Goal: Book appointment/travel/reservation

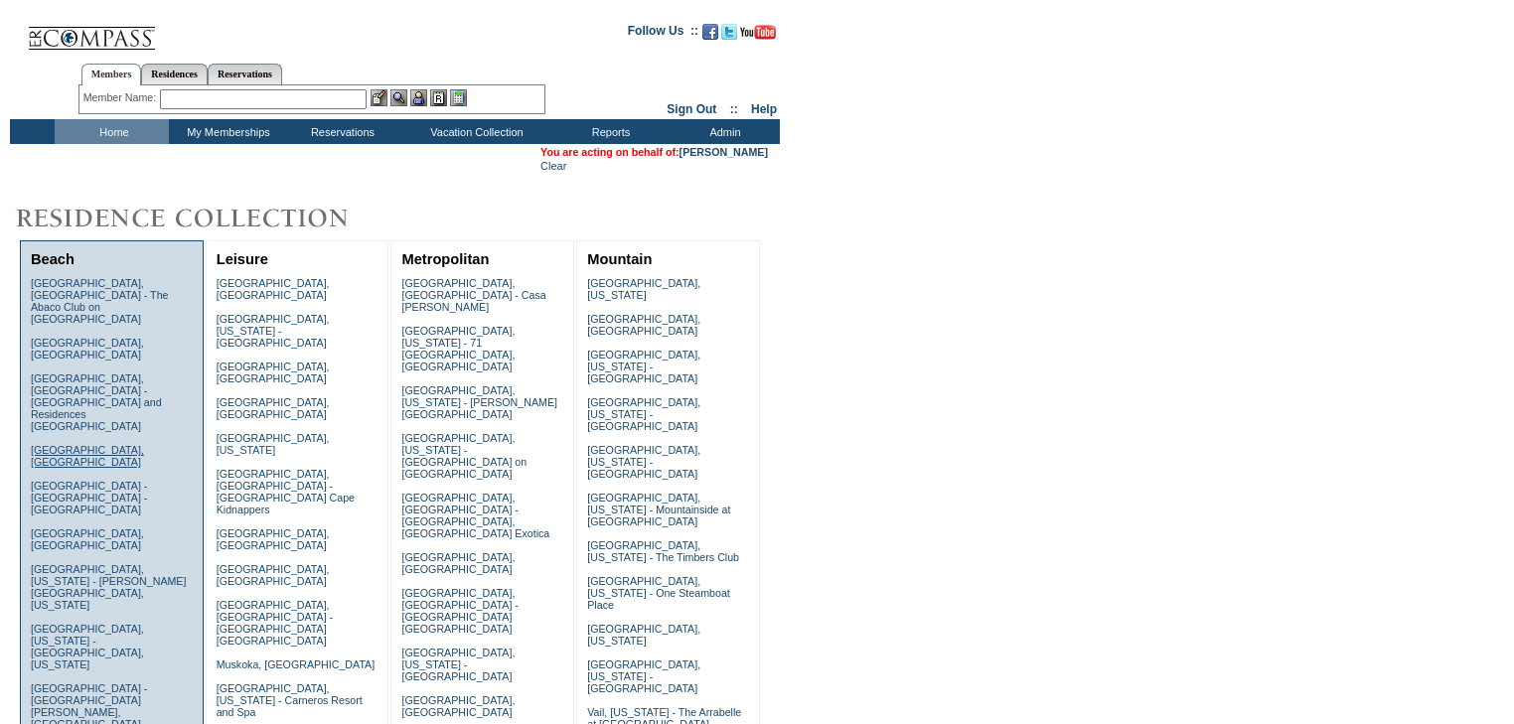
click at [79, 444] on link "[GEOGRAPHIC_DATA], [GEOGRAPHIC_DATA]" at bounding box center [87, 456] width 113 height 24
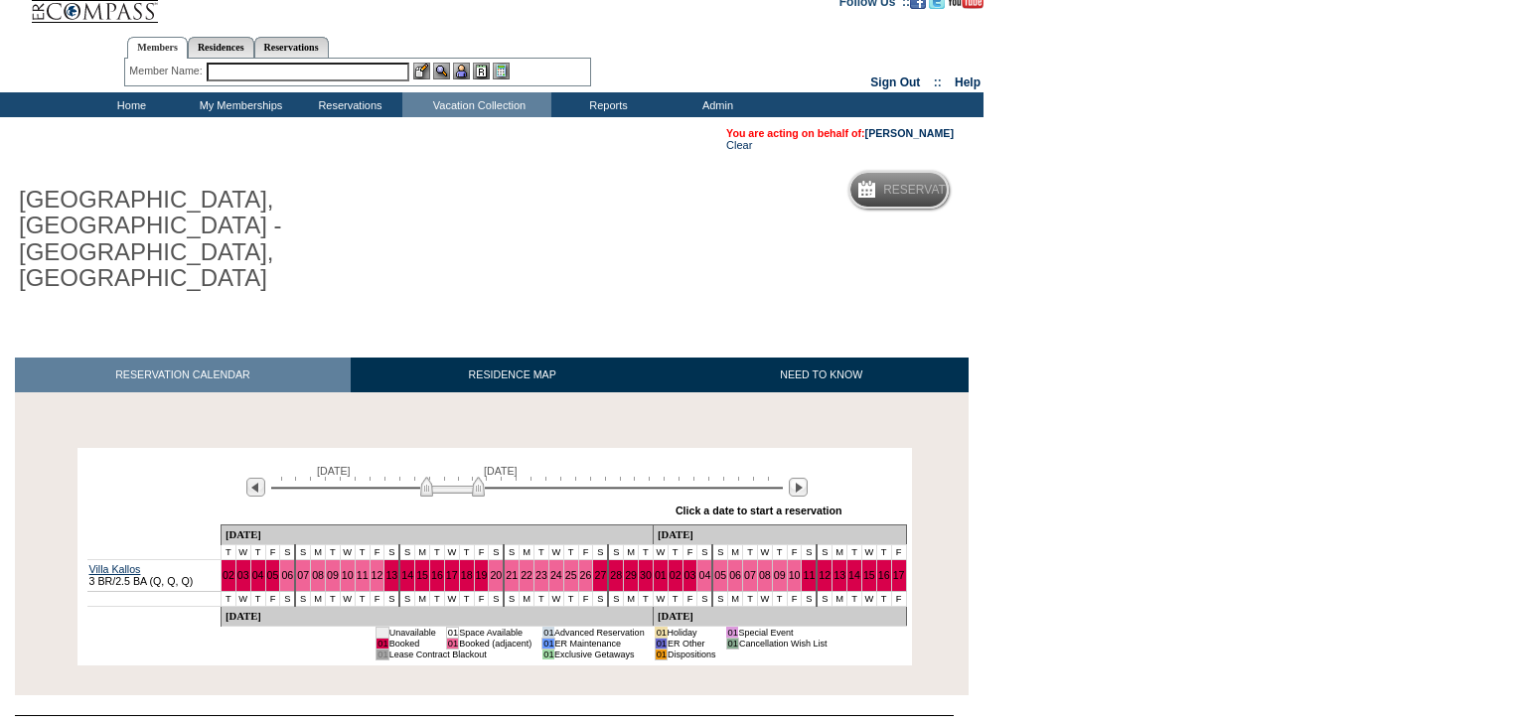
scroll to position [44, 0]
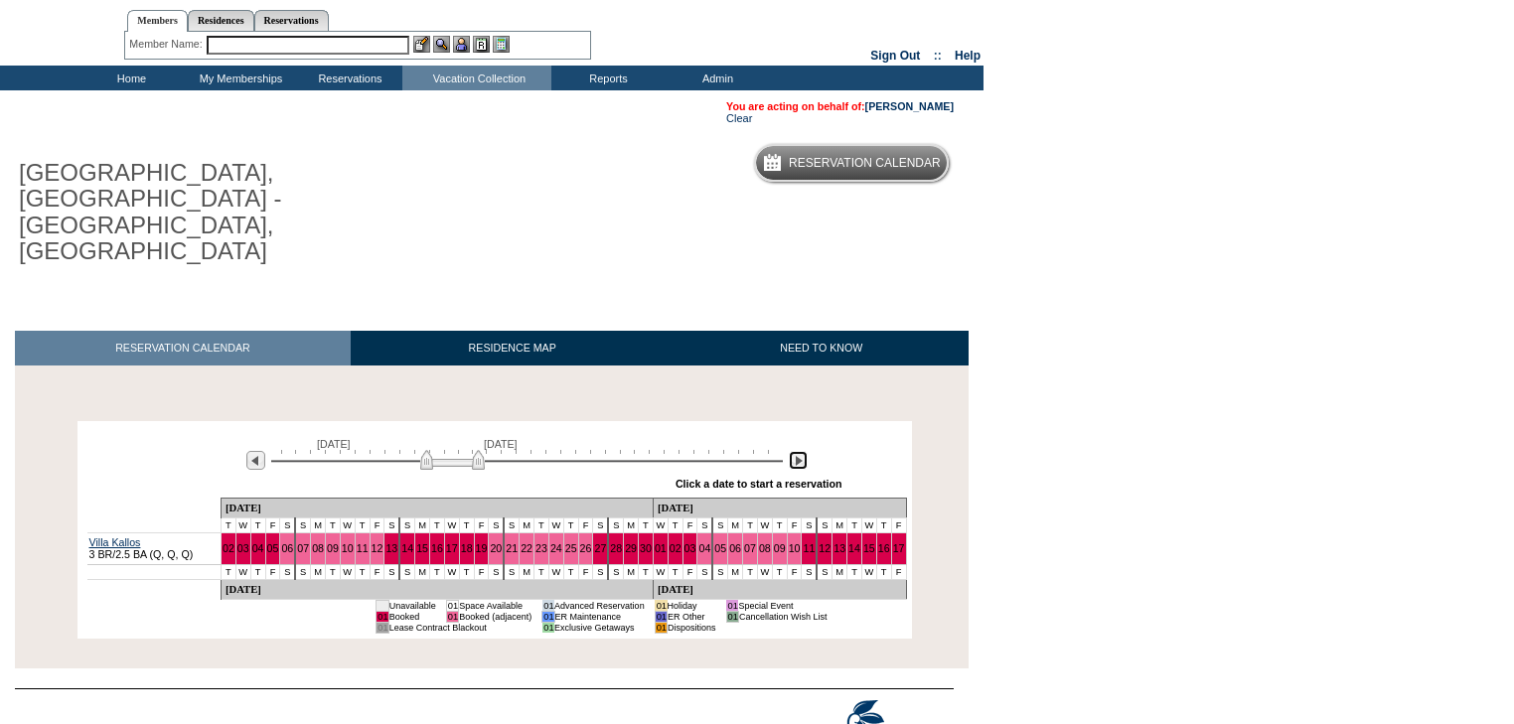
click at [791, 451] on img at bounding box center [798, 460] width 19 height 19
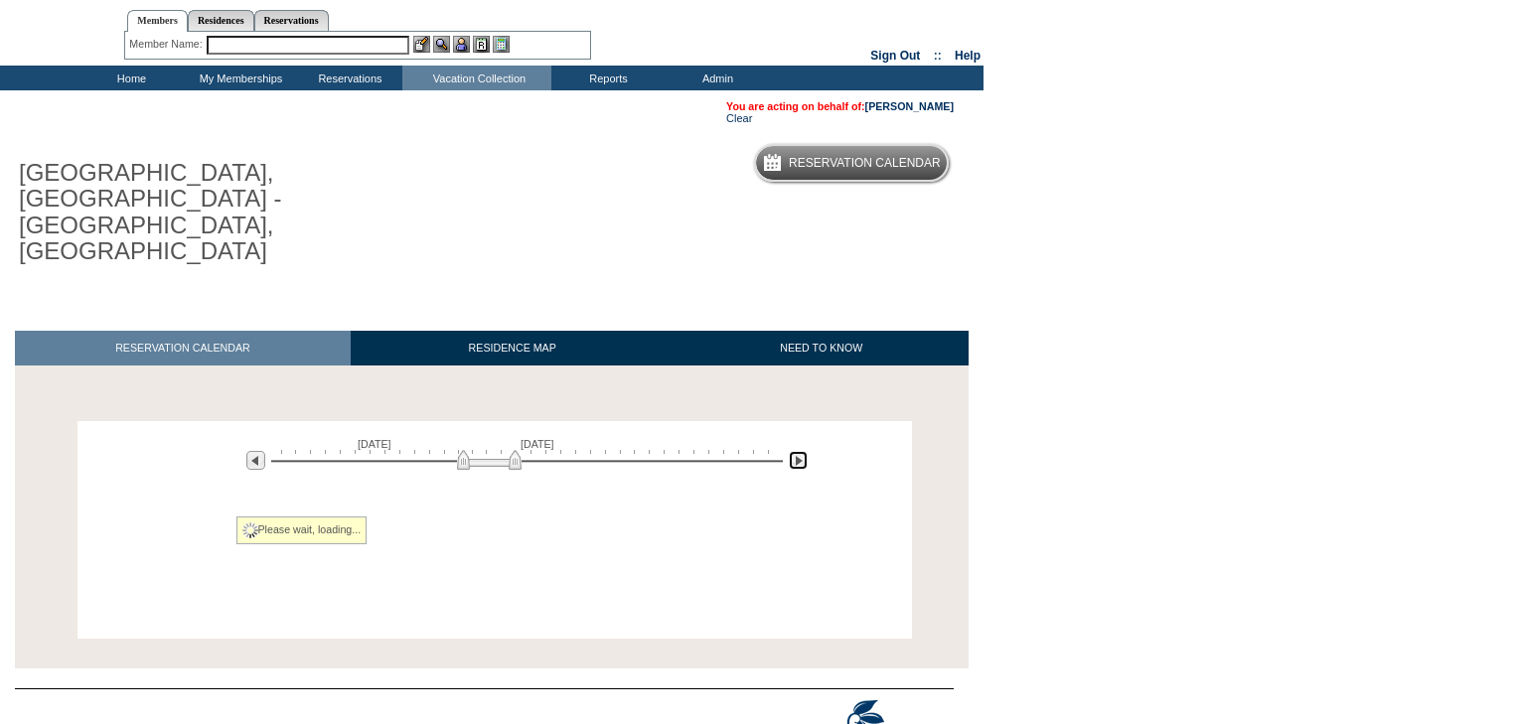
click at [791, 451] on img at bounding box center [798, 460] width 19 height 19
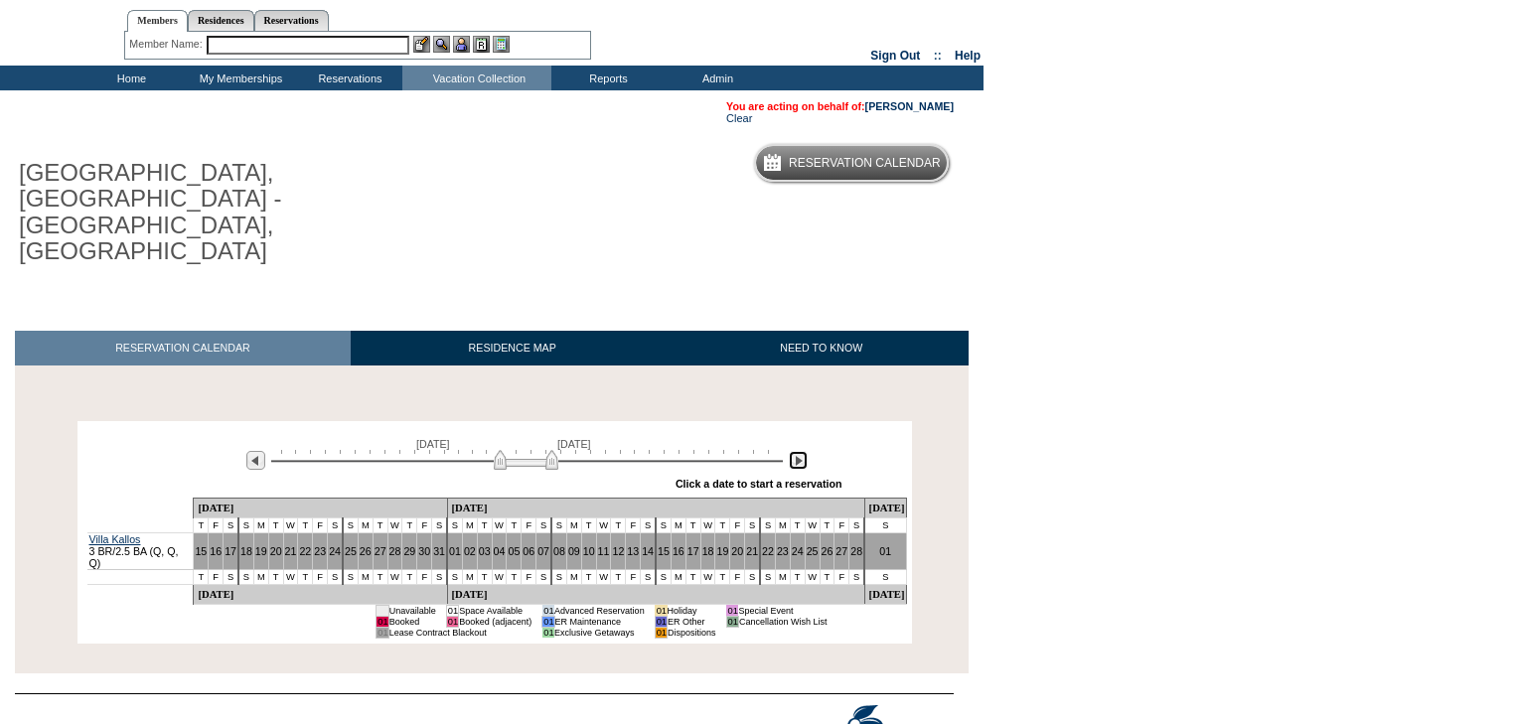
click at [791, 451] on img at bounding box center [798, 460] width 19 height 19
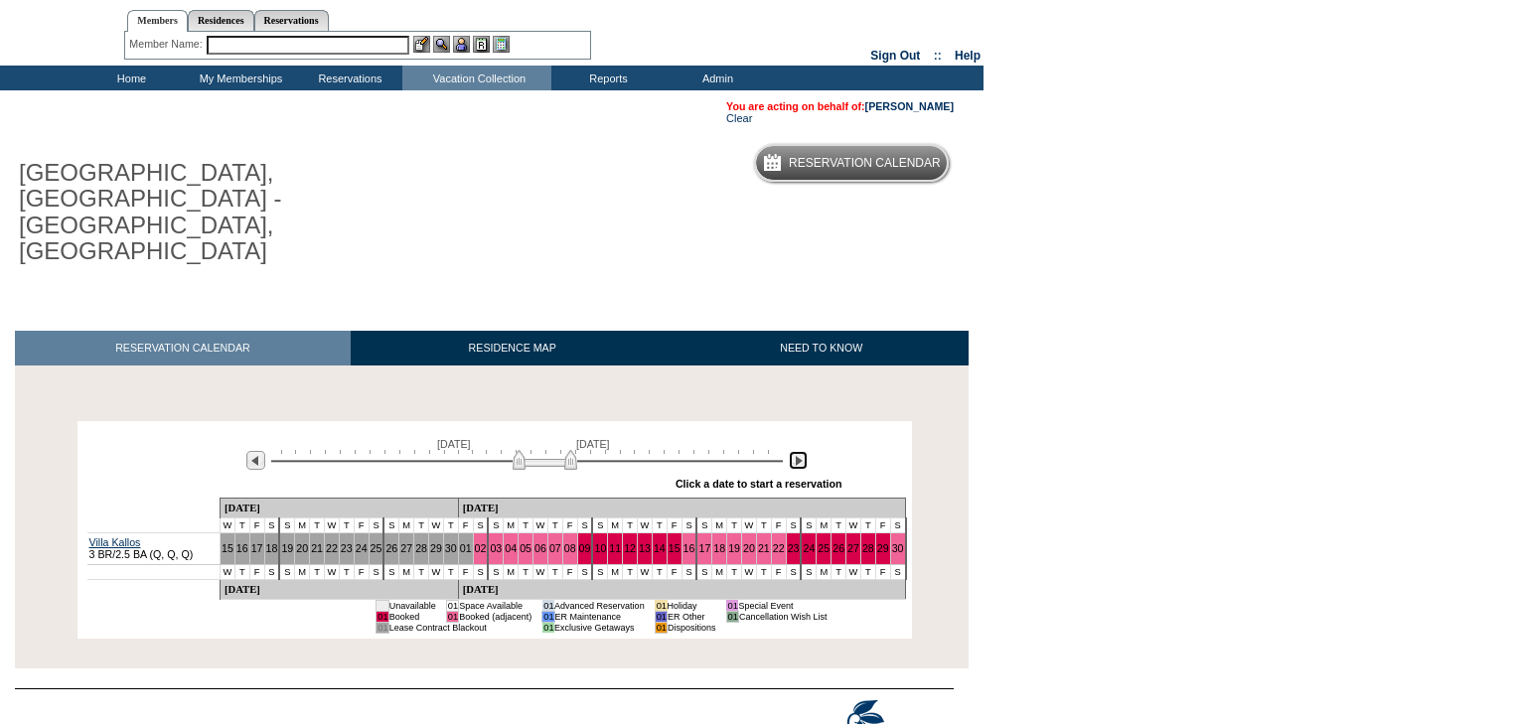
click at [791, 451] on img at bounding box center [798, 460] width 19 height 19
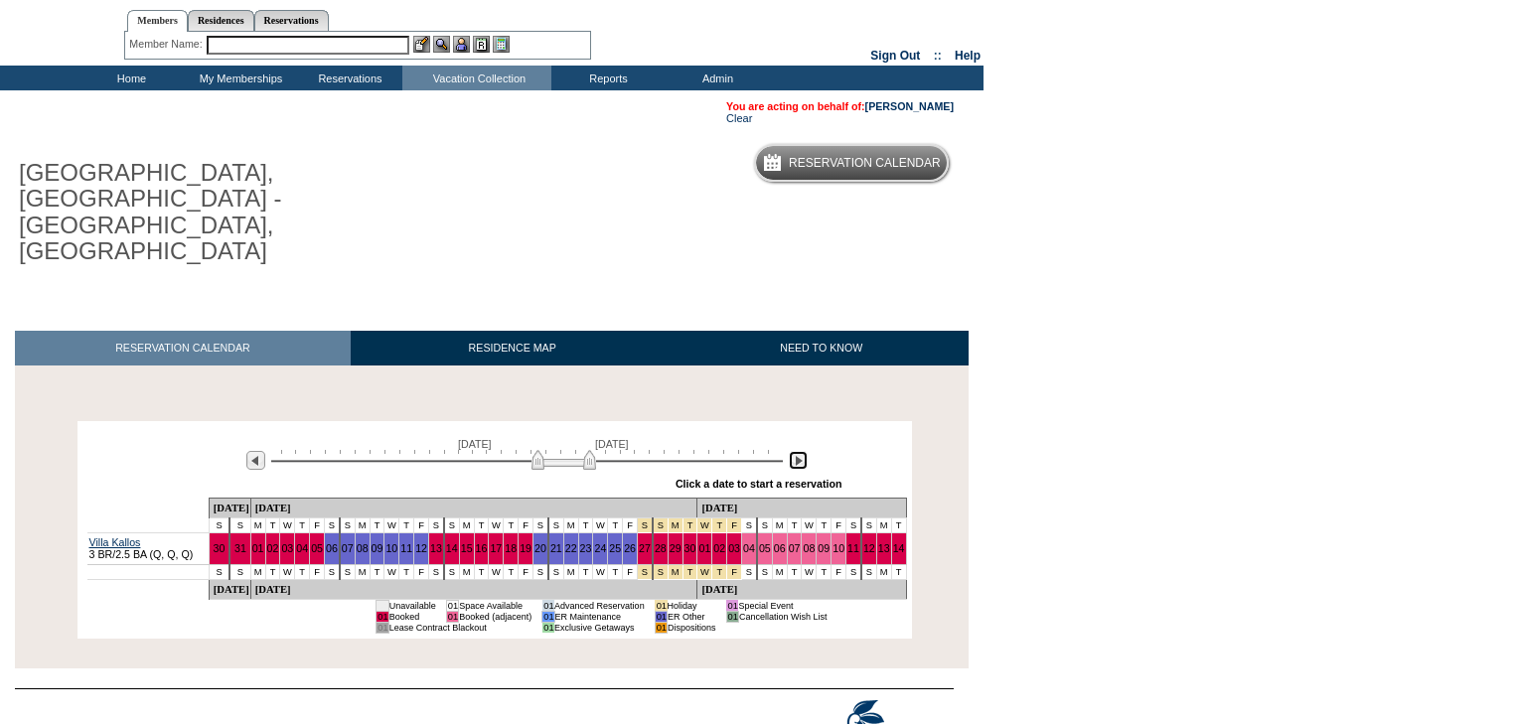
click at [791, 451] on img at bounding box center [798, 460] width 19 height 19
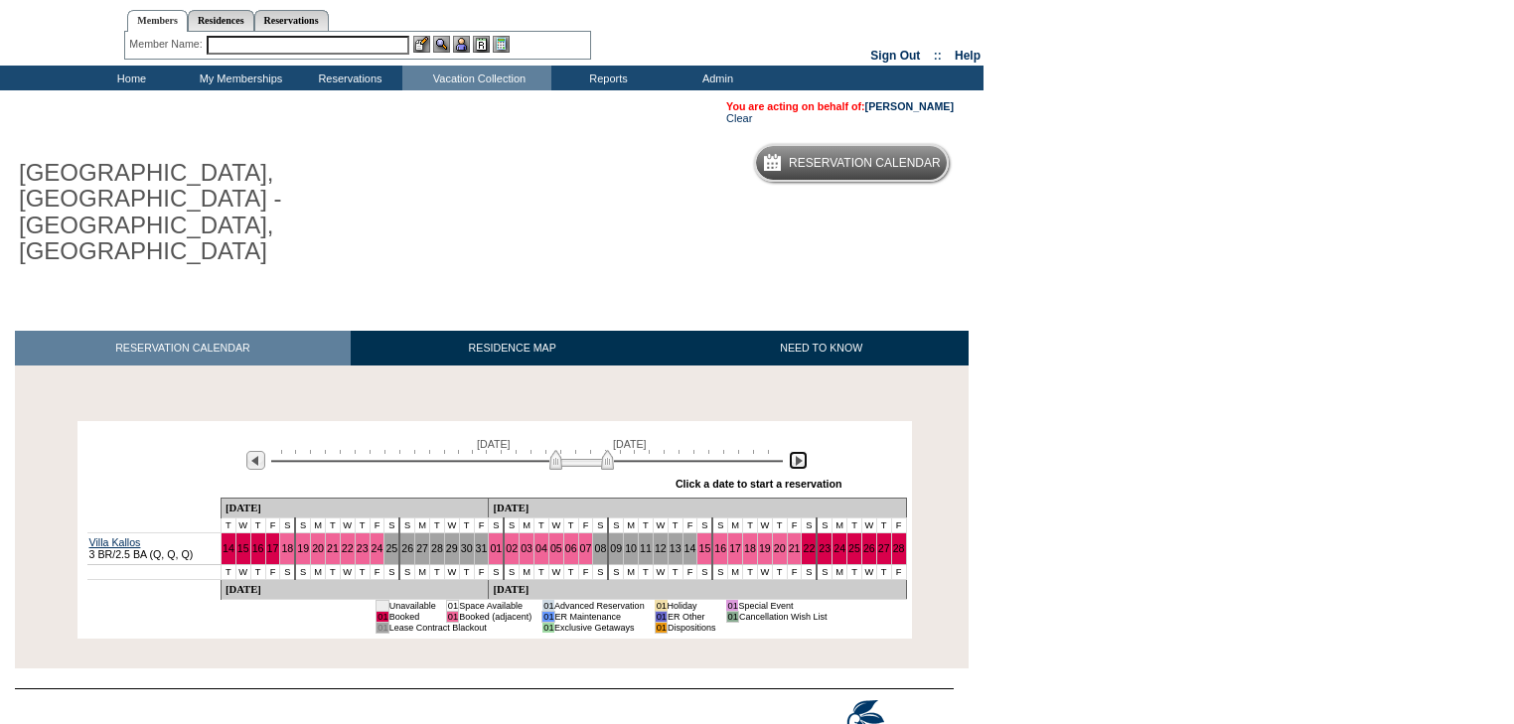
drag, startPoint x: 561, startPoint y: 386, endPoint x: 543, endPoint y: 386, distance: 17.9
click at [549, 450] on img at bounding box center [581, 460] width 65 height 20
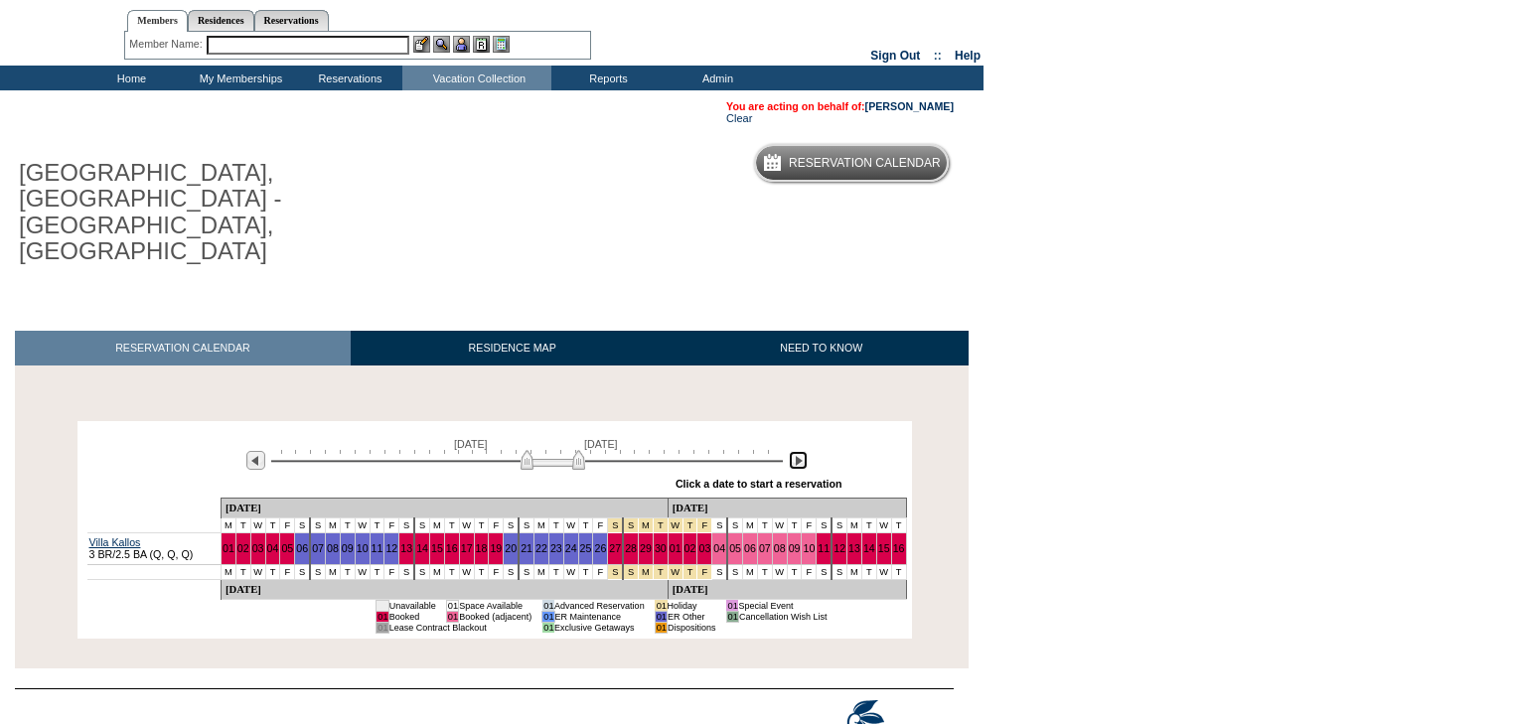
drag, startPoint x: 543, startPoint y: 386, endPoint x: 533, endPoint y: 389, distance: 11.6
click at [533, 450] on img at bounding box center [553, 460] width 65 height 20
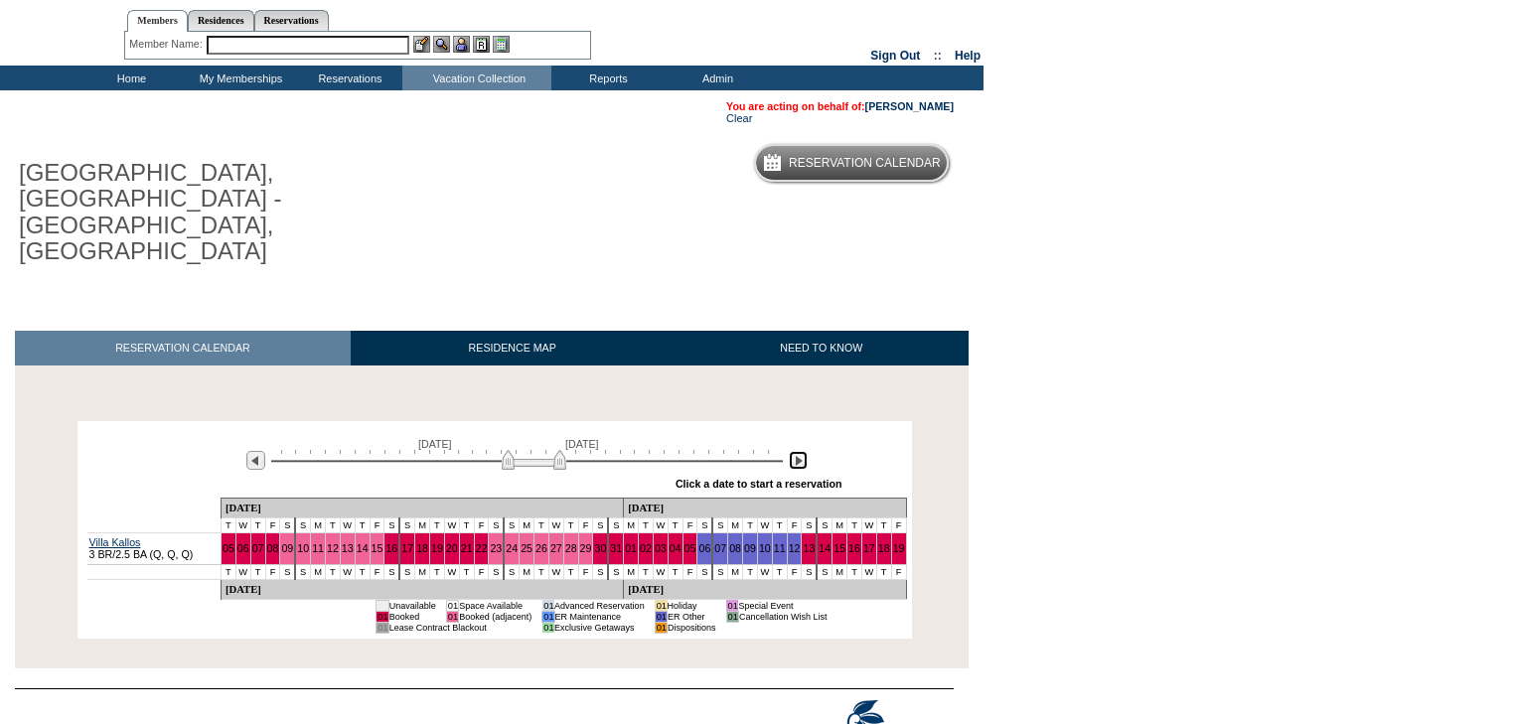
drag, startPoint x: 533, startPoint y: 389, endPoint x: 514, endPoint y: 386, distance: 19.3
click at [514, 450] on img at bounding box center [534, 460] width 65 height 20
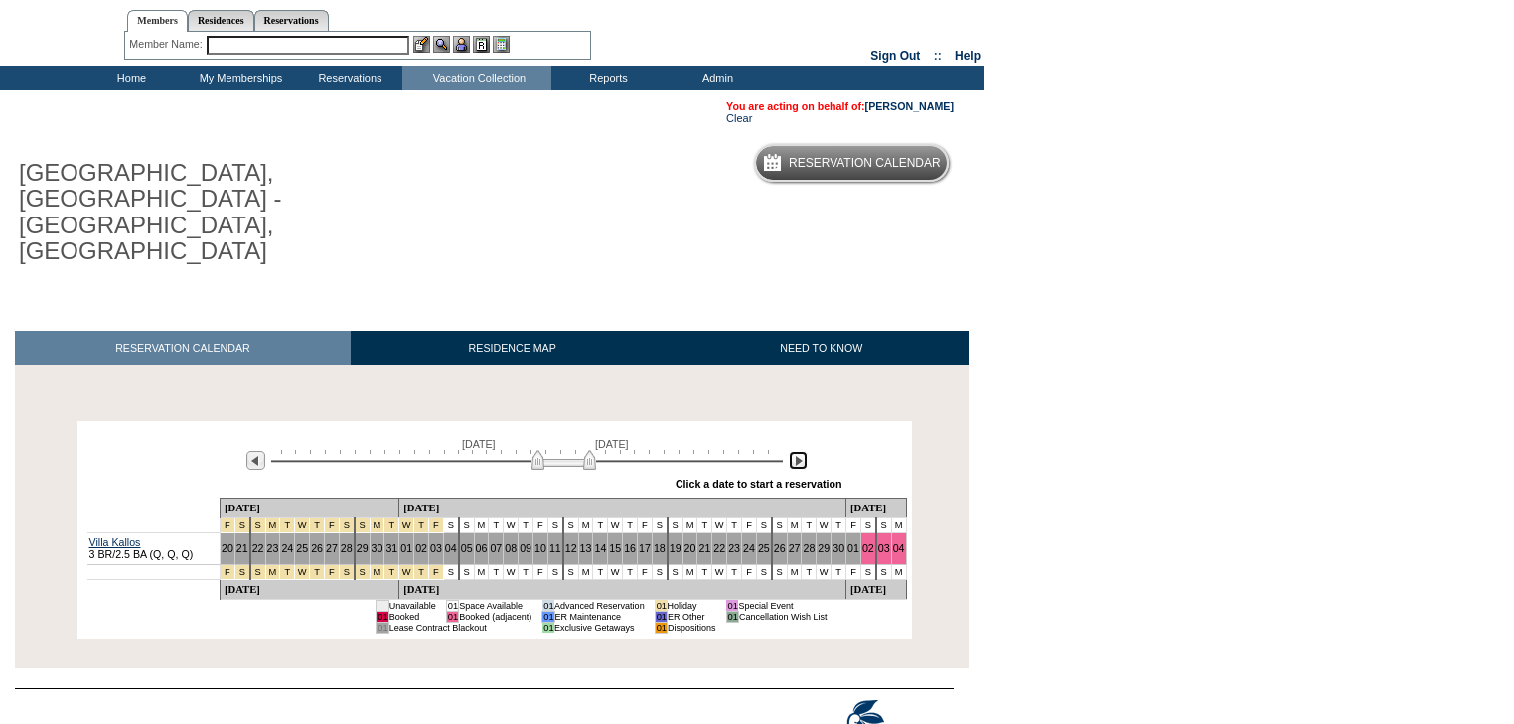
drag, startPoint x: 514, startPoint y: 386, endPoint x: 543, endPoint y: 385, distance: 29.8
click at [543, 450] on img at bounding box center [564, 460] width 65 height 20
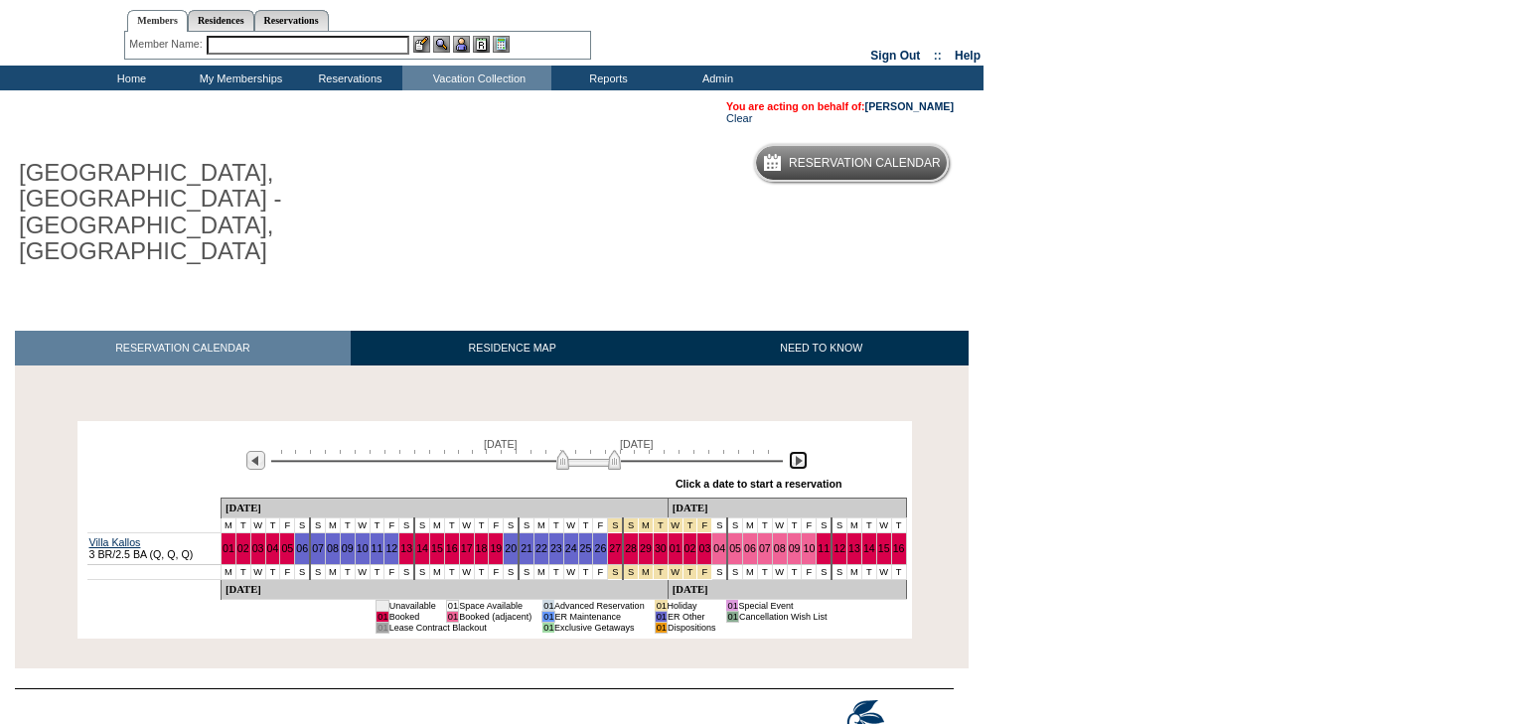
drag, startPoint x: 540, startPoint y: 386, endPoint x: 570, endPoint y: 375, distance: 31.7
click at [570, 450] on img at bounding box center [588, 460] width 65 height 20
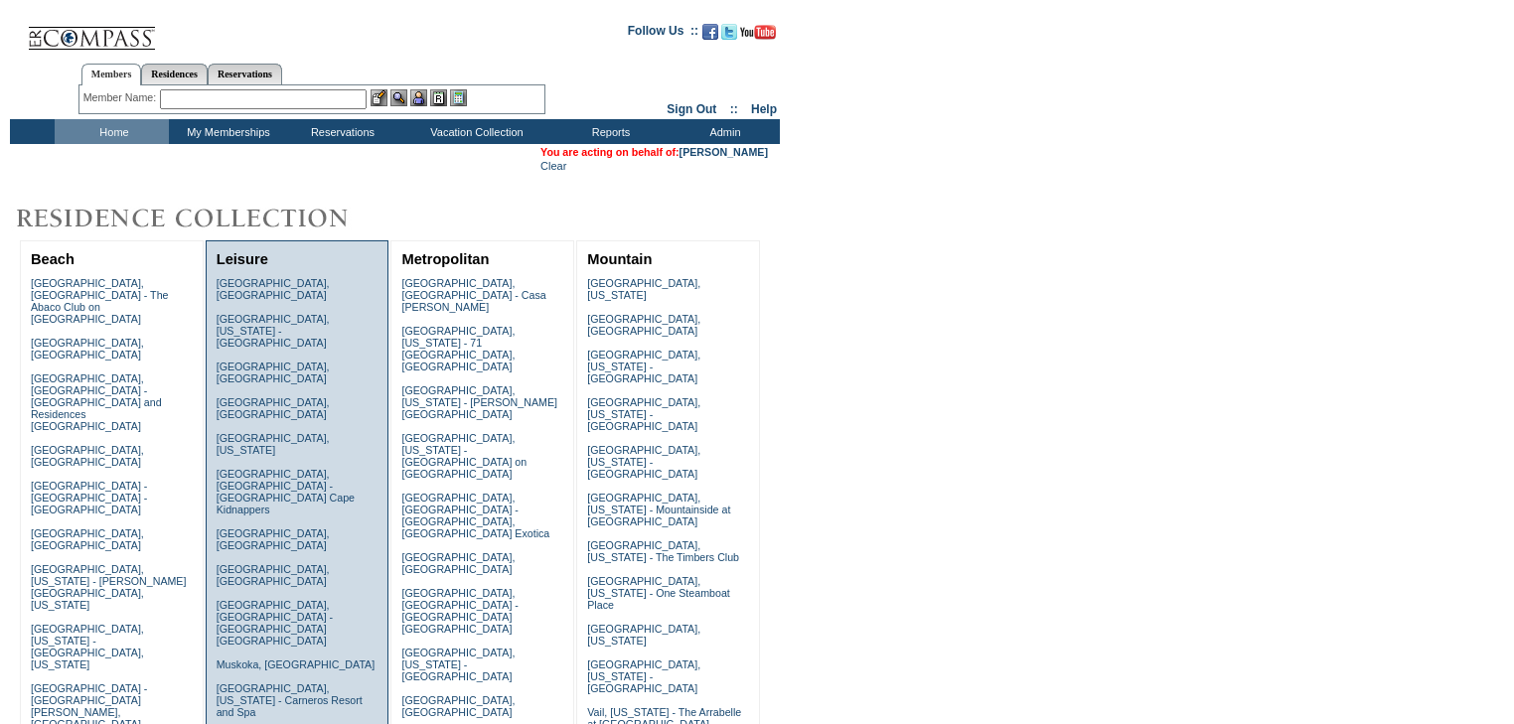
click at [267, 361] on link "[GEOGRAPHIC_DATA], [GEOGRAPHIC_DATA]" at bounding box center [273, 373] width 113 height 24
